Goal: Navigation & Orientation: Find specific page/section

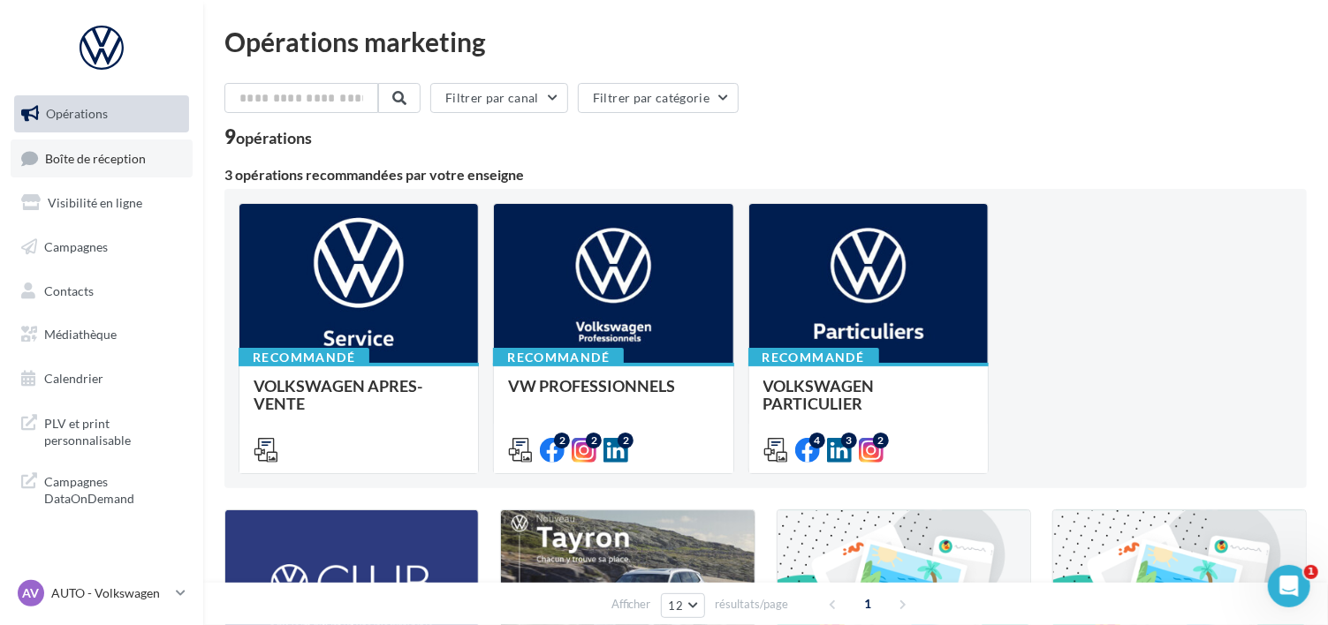
click at [137, 160] on span "Boîte de réception" at bounding box center [95, 157] width 101 height 15
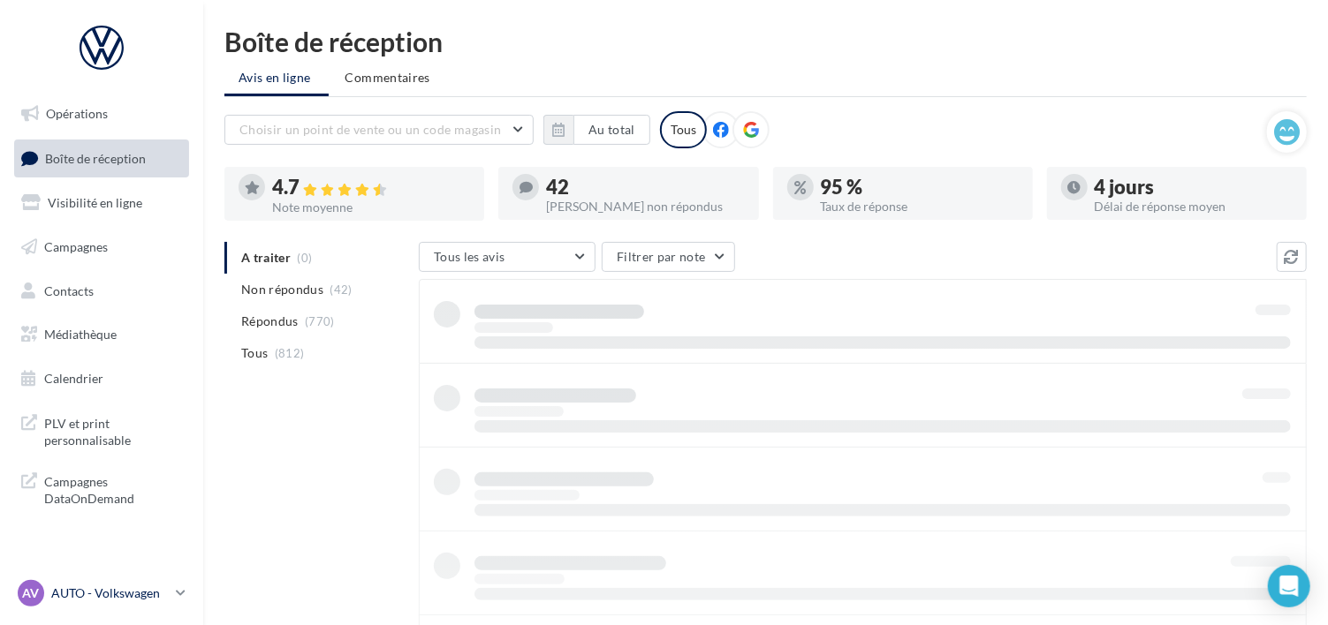
click at [130, 594] on p "AUTO - Volkswagen" at bounding box center [109, 594] width 117 height 18
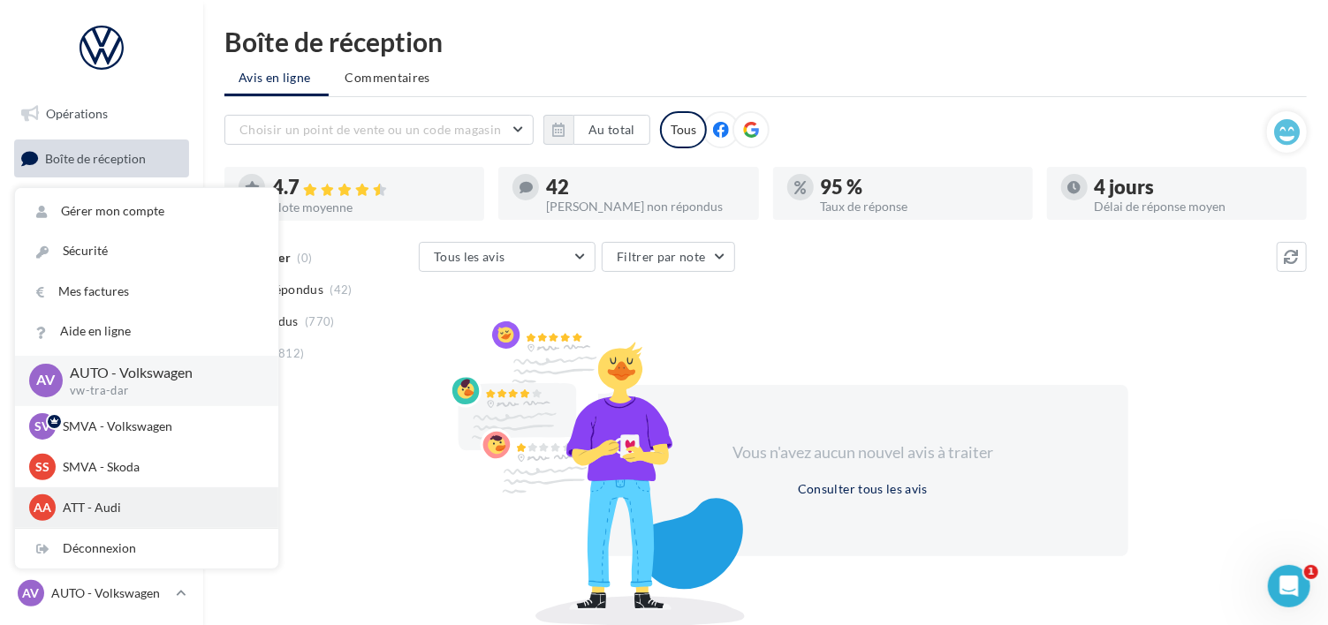
click at [81, 503] on p "ATT - Audi" at bounding box center [160, 508] width 194 height 18
